Goal: Find specific page/section: Find specific page/section

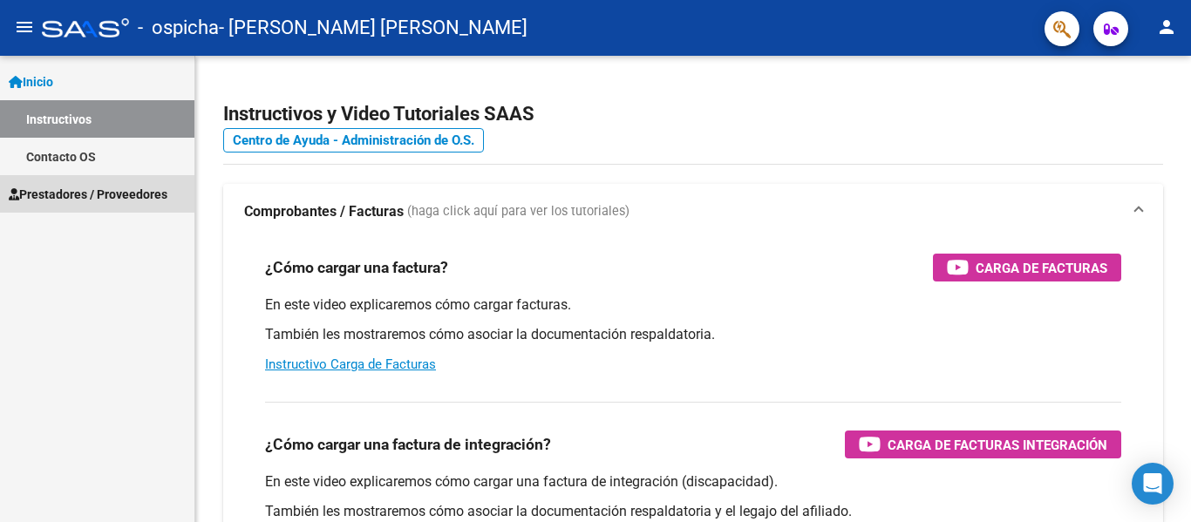
click at [118, 195] on span "Prestadores / Proveedores" at bounding box center [88, 194] width 159 height 19
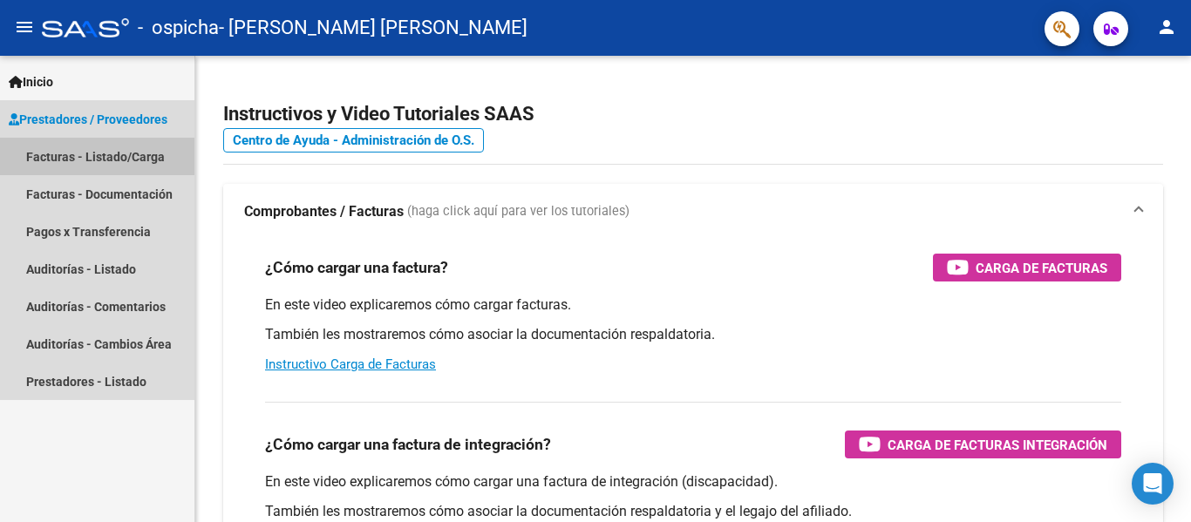
click at [140, 150] on link "Facturas - Listado/Carga" at bounding box center [97, 157] width 195 height 38
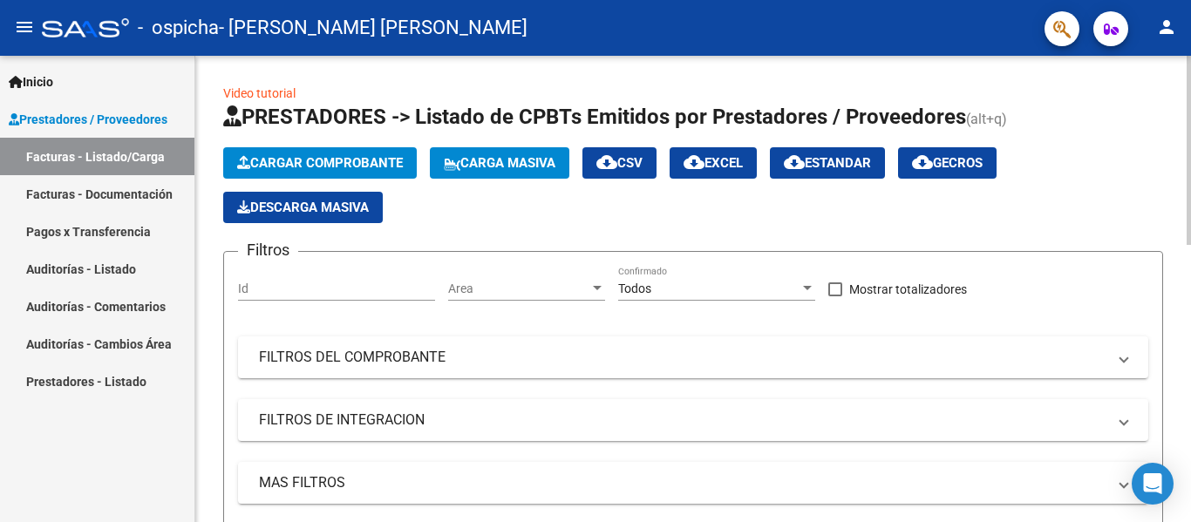
drag, startPoint x: 82, startPoint y: 114, endPoint x: 573, endPoint y: 170, distance: 494.2
click at [82, 114] on span "Prestadores / Proveedores" at bounding box center [88, 119] width 159 height 19
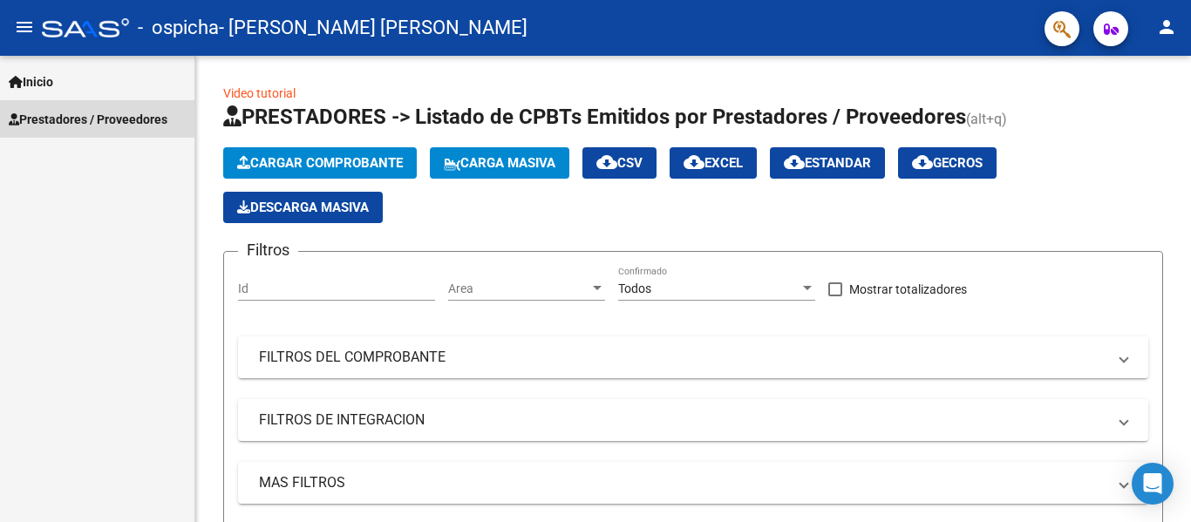
click at [87, 113] on span "Prestadores / Proveedores" at bounding box center [88, 119] width 159 height 19
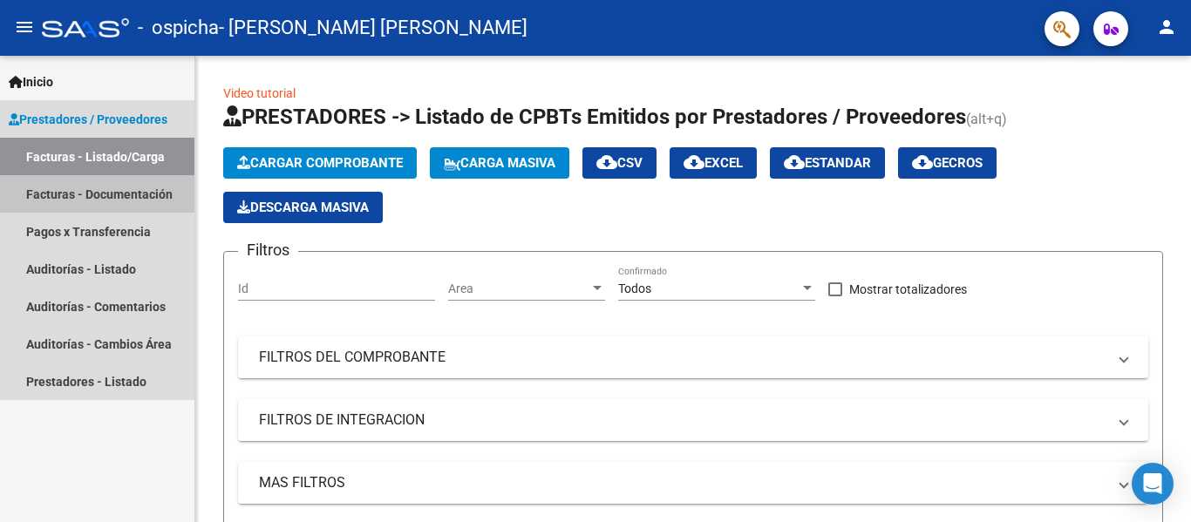
click at [99, 192] on link "Facturas - Documentación" at bounding box center [97, 194] width 195 height 38
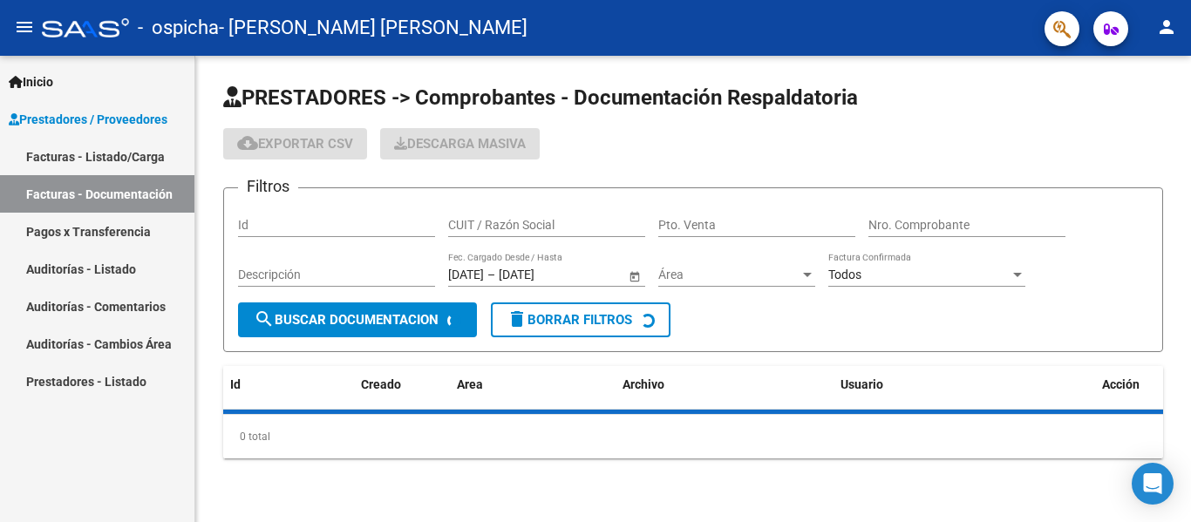
click at [99, 231] on link "Pagos x Transferencia" at bounding box center [97, 232] width 195 height 38
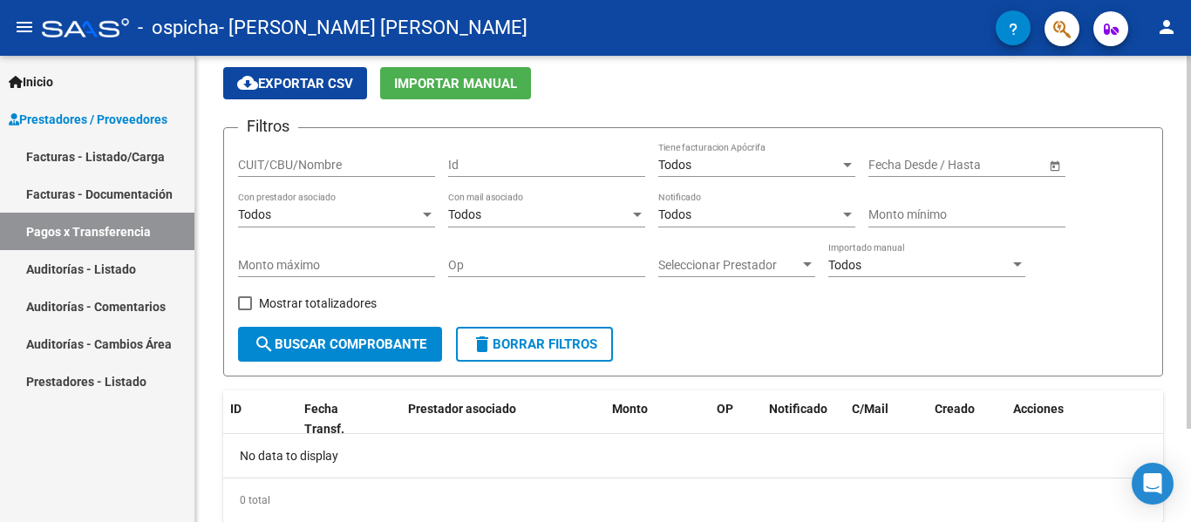
scroll to position [117, 0]
